Goal: Task Accomplishment & Management: Manage account settings

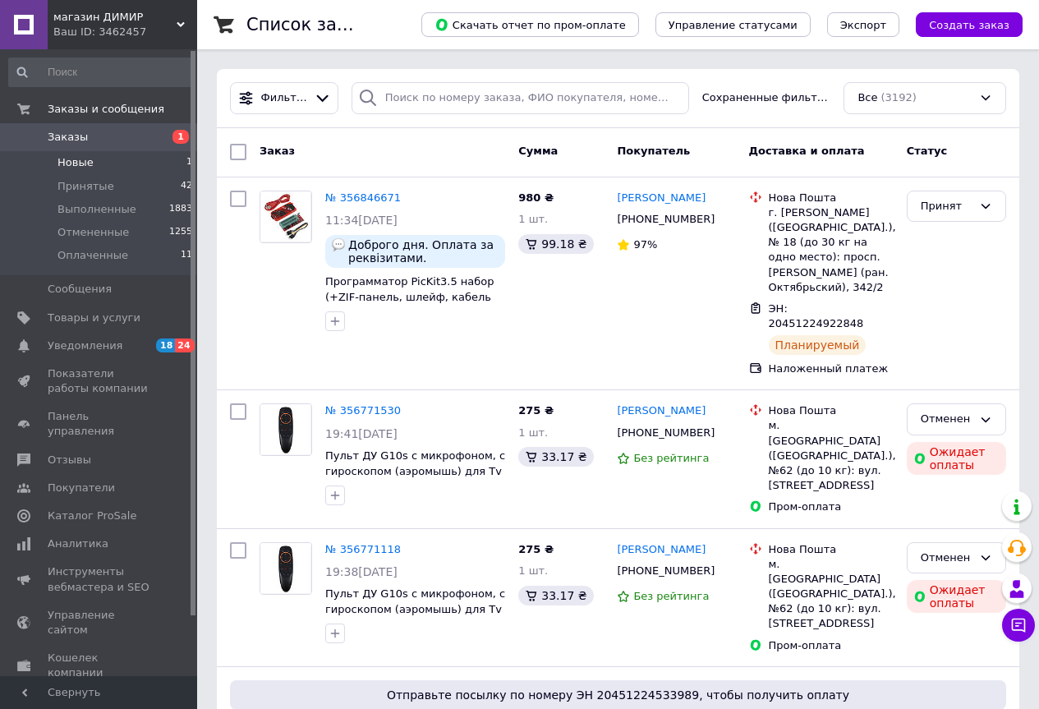
click at [142, 163] on li "Новые 1" at bounding box center [101, 162] width 202 height 23
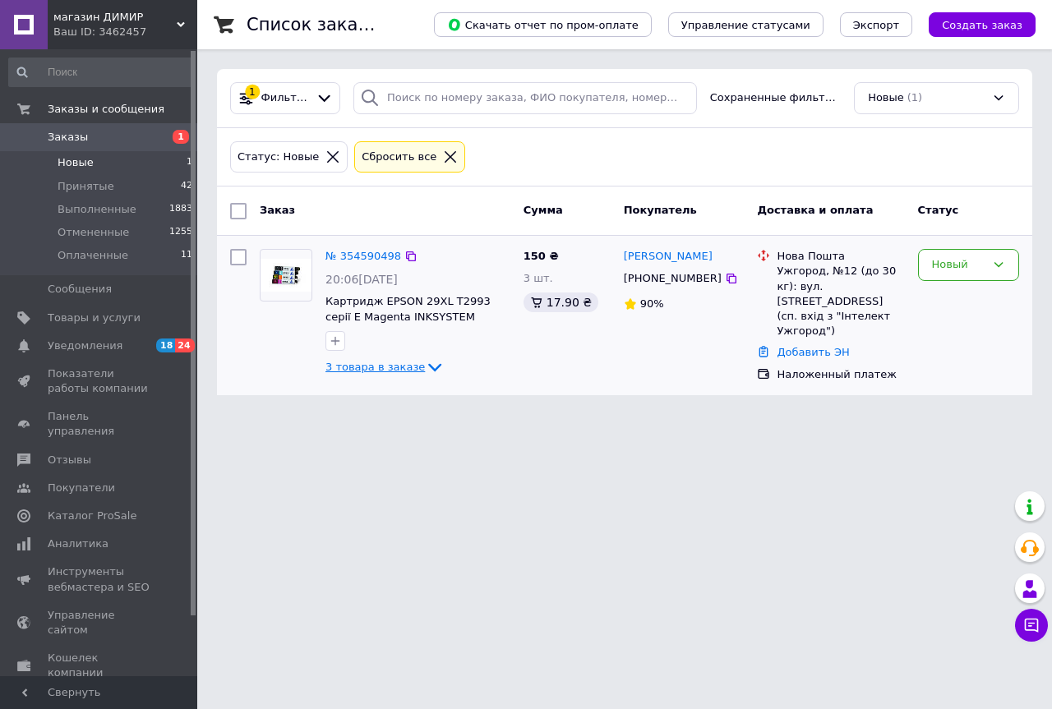
click at [425, 368] on icon at bounding box center [435, 367] width 20 height 20
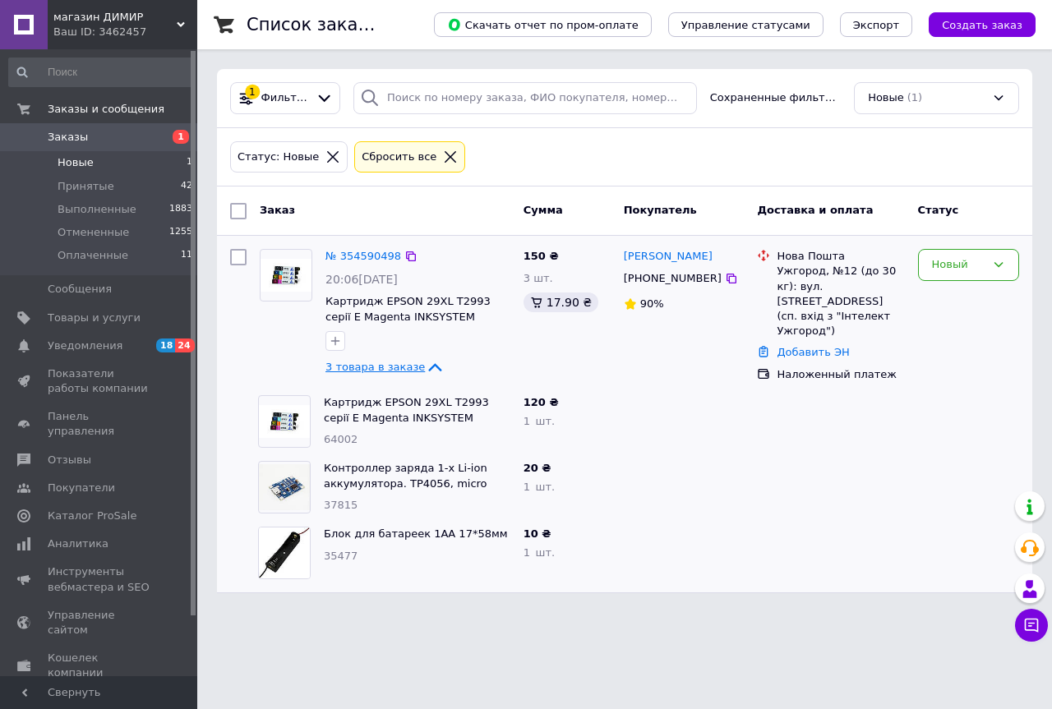
click at [425, 367] on icon at bounding box center [435, 367] width 20 height 20
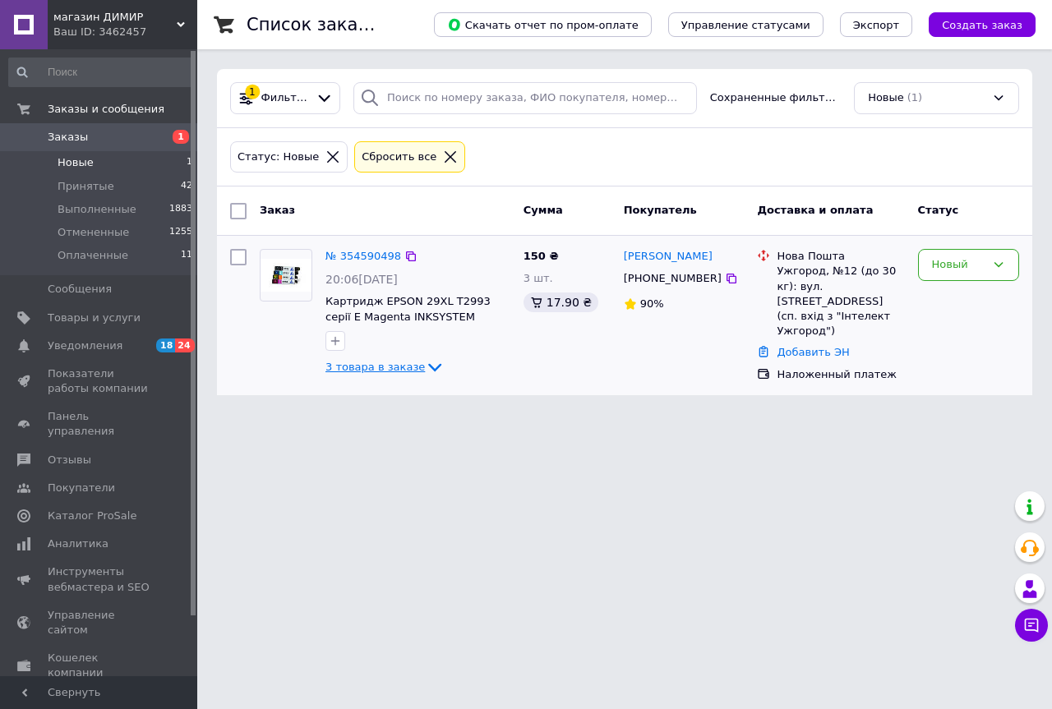
click at [73, 140] on span "Заказы" at bounding box center [68, 137] width 40 height 15
